Goal: Information Seeking & Learning: Learn about a topic

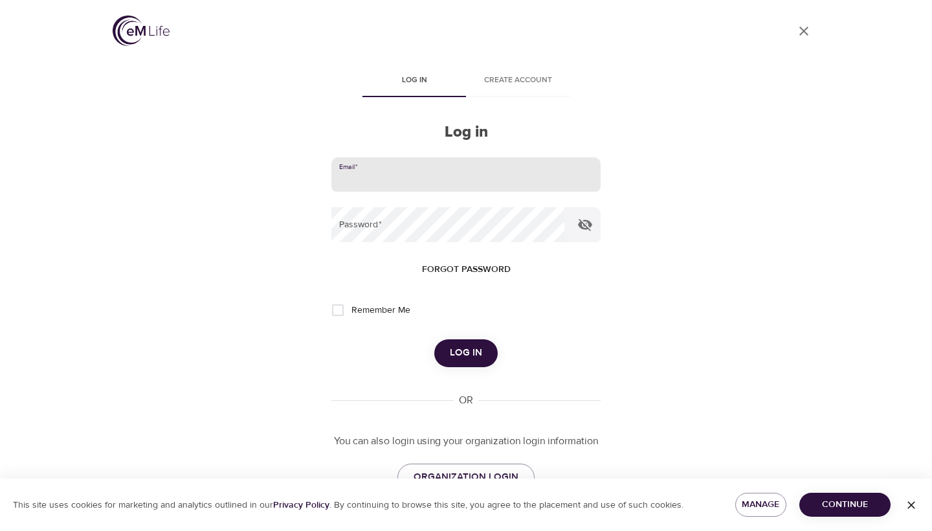
type input "megkline3@gmail.com"
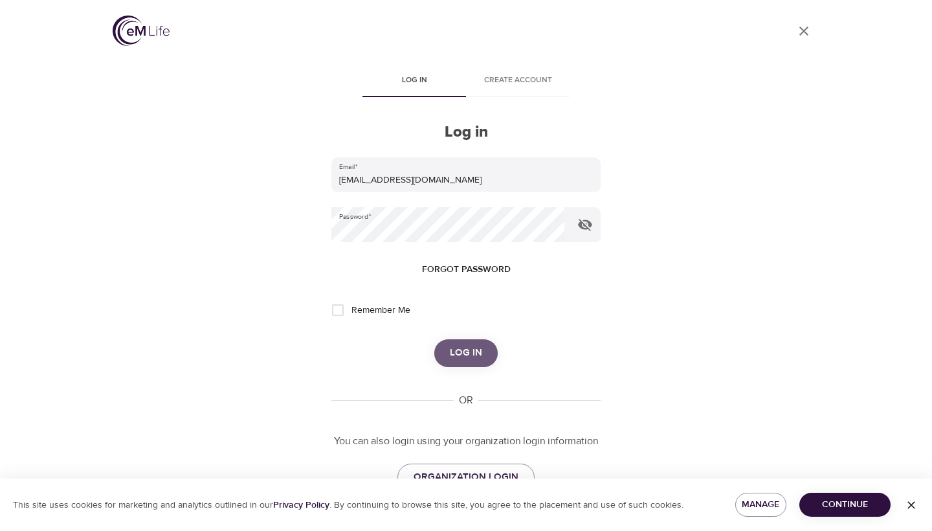
click at [467, 342] on button "Log in" at bounding box center [465, 352] width 63 height 27
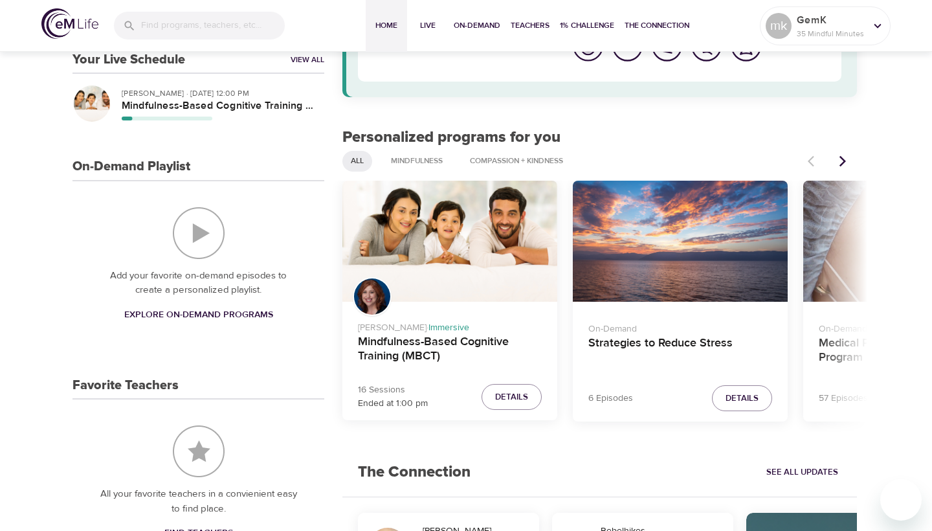
scroll to position [131, 0]
click at [499, 389] on span "Details" at bounding box center [511, 396] width 33 height 15
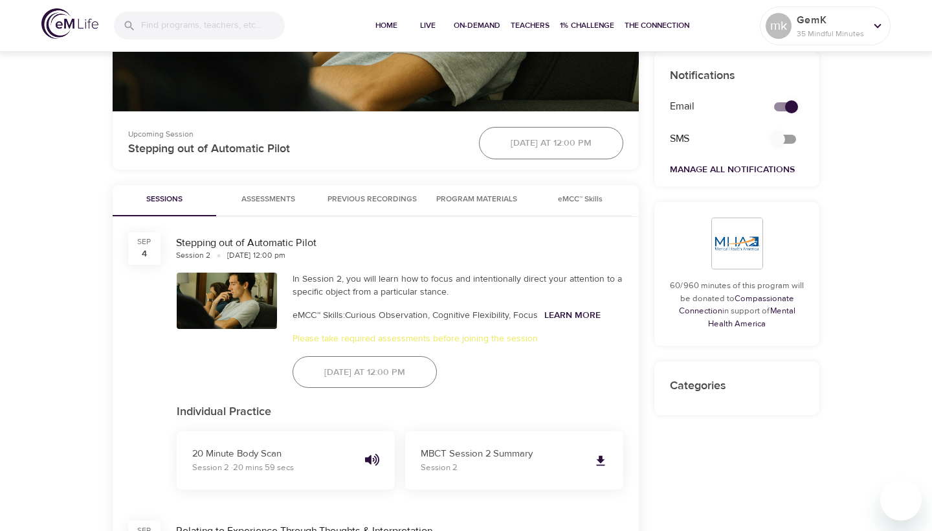
scroll to position [490, 0]
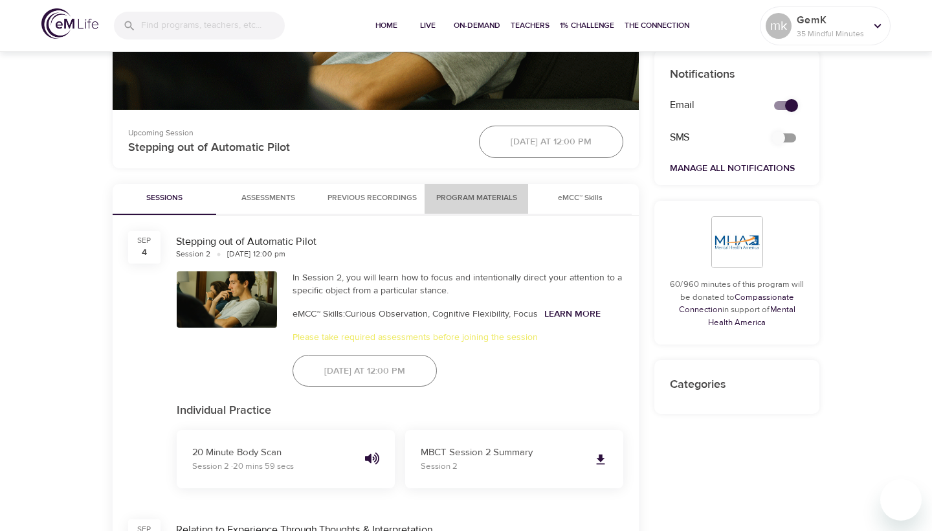
click at [495, 192] on span "Program Materials" at bounding box center [477, 199] width 88 height 14
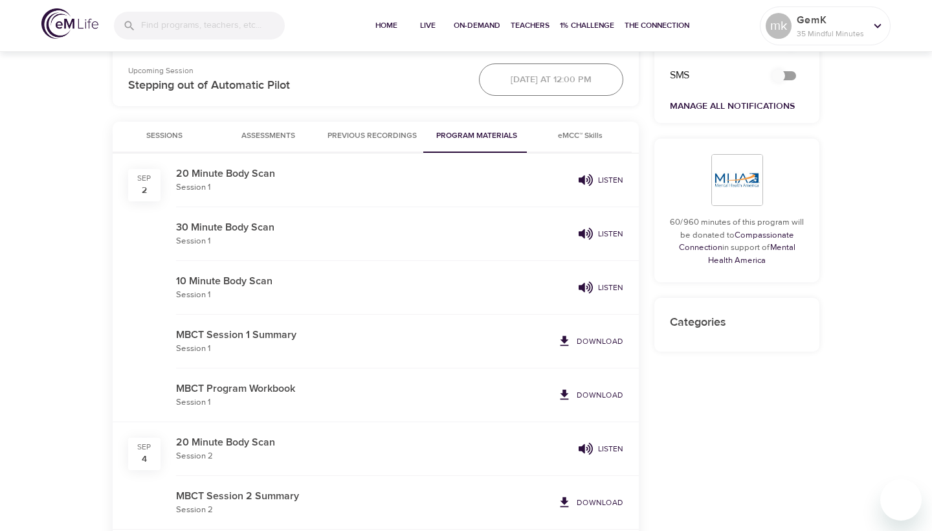
scroll to position [557, 0]
